Goal: Information Seeking & Learning: Check status

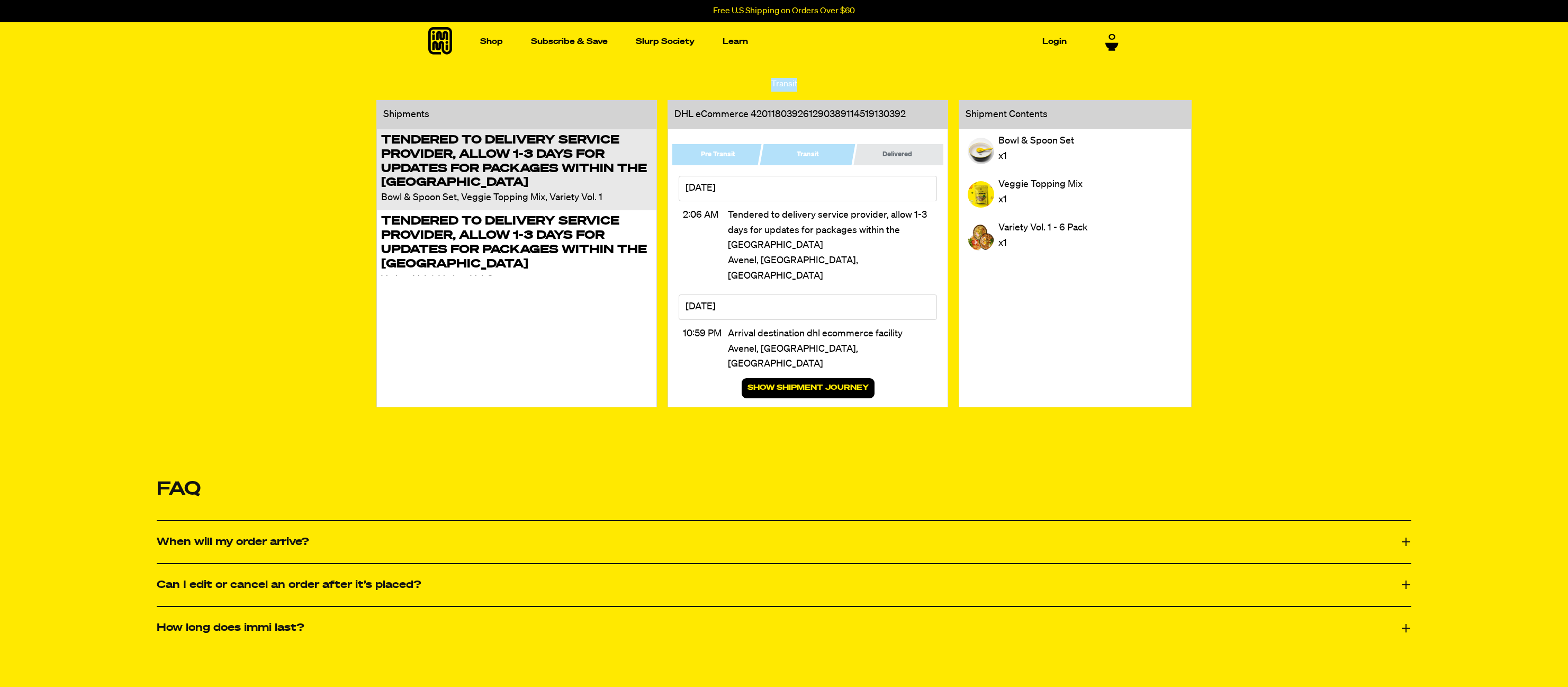
click at [815, 113] on div "DHL eCommerce 420118039261290389114519130392" at bounding box center [790, 114] width 231 height 16
copy link "420118039261290389114519130392"
click at [676, 120] on span "DHL eCommerce" at bounding box center [713, 114] width 76 height 10
